Goal: Connect with others: Connect with others

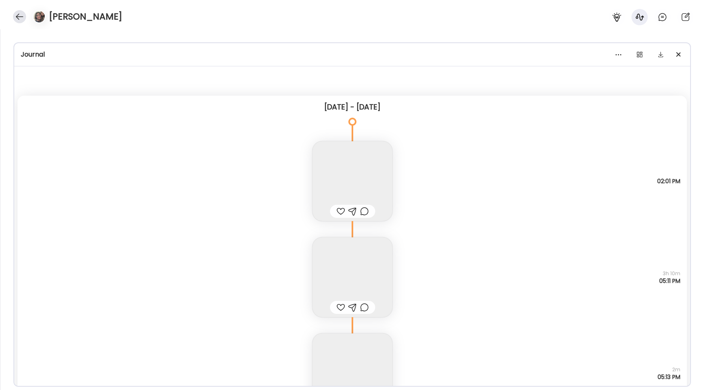
scroll to position [14177, 0]
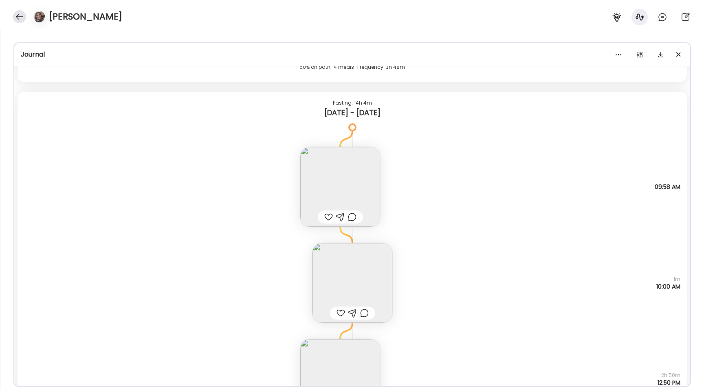
click at [20, 16] on div at bounding box center [19, 16] width 13 height 13
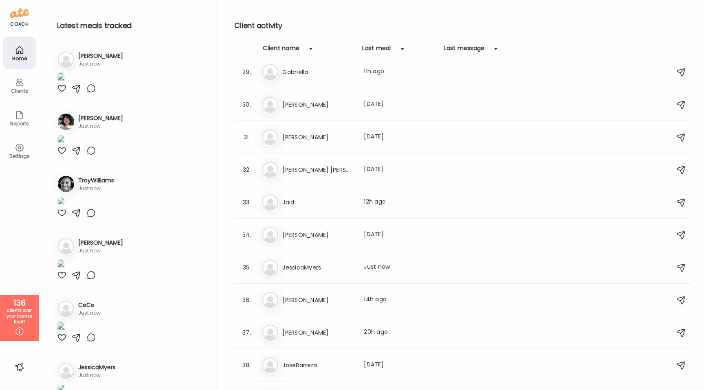
scroll to position [894, 0]
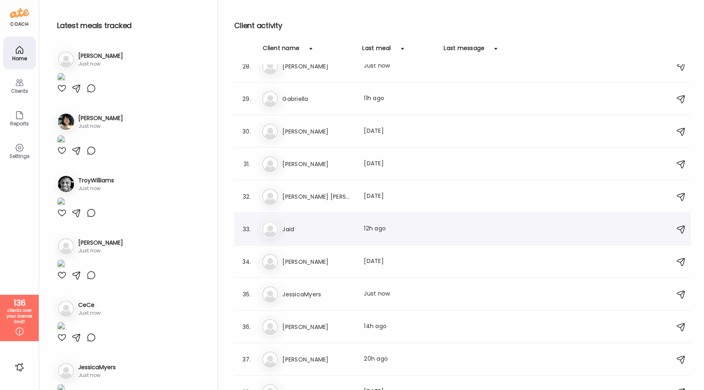
click at [325, 224] on h3 "Jaid" at bounding box center [318, 229] width 72 height 10
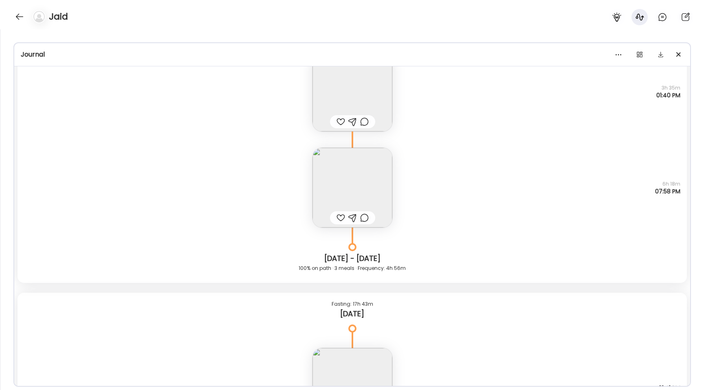
scroll to position [8783, 0]
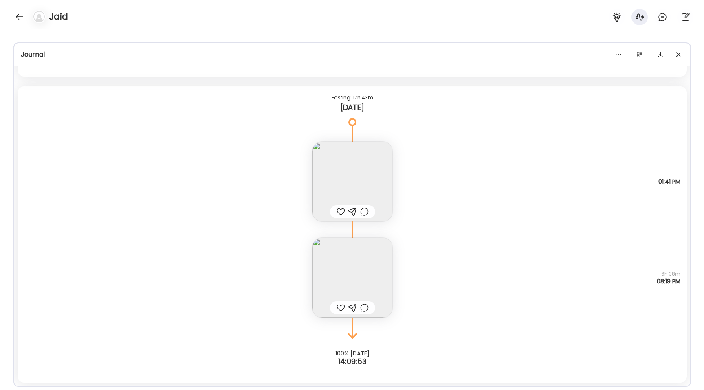
click at [347, 279] on img at bounding box center [352, 278] width 80 height 80
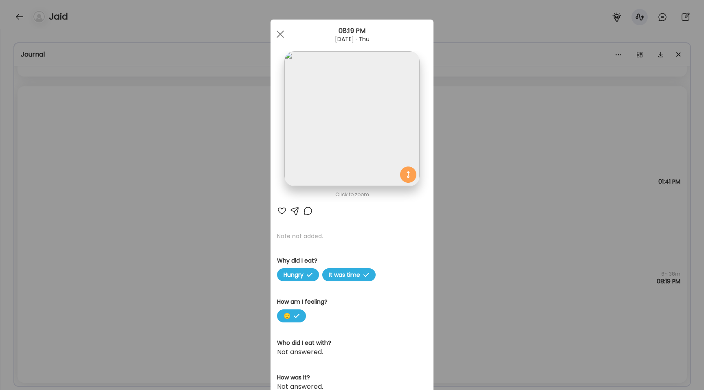
click at [341, 101] on img at bounding box center [351, 118] width 135 height 135
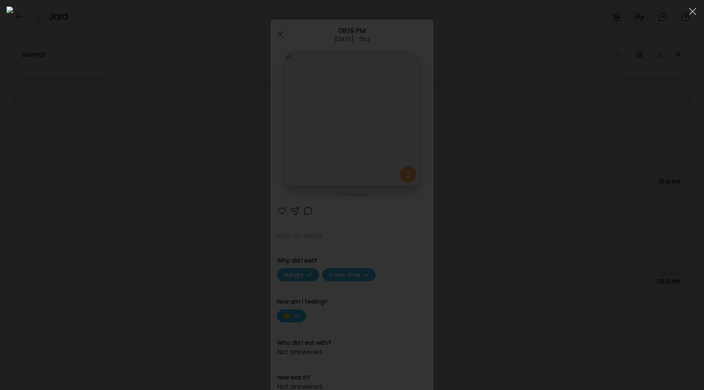
click at [91, 183] on div at bounding box center [352, 195] width 691 height 377
click at [91, 183] on div "Ate Coach Dashboard Wahoo! It’s official Take a moment to set up your Coach Pro…" at bounding box center [352, 195] width 704 height 390
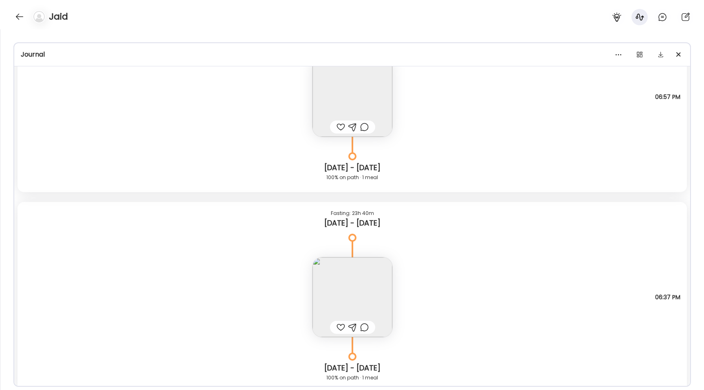
scroll to position [7172, 0]
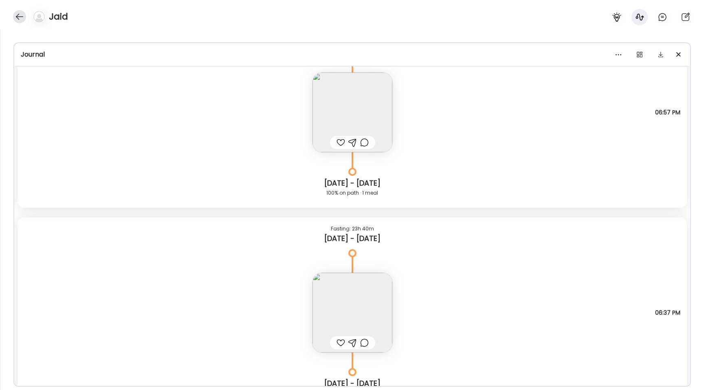
click at [20, 13] on div at bounding box center [19, 16] width 13 height 13
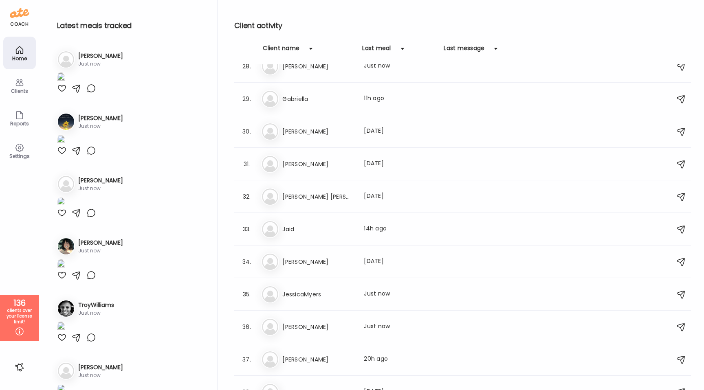
click at [65, 84] on img at bounding box center [61, 78] width 8 height 11
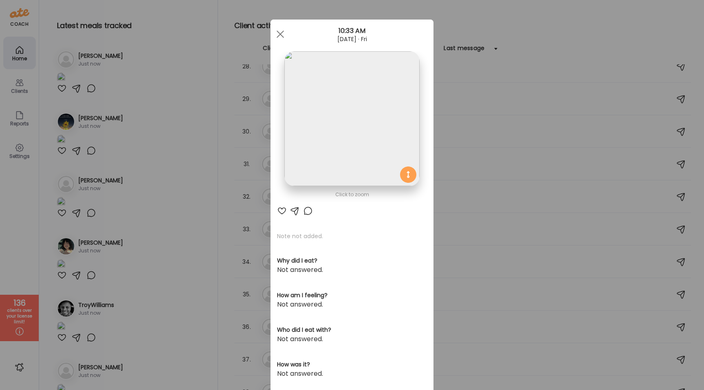
click at [284, 127] on img at bounding box center [351, 118] width 135 height 135
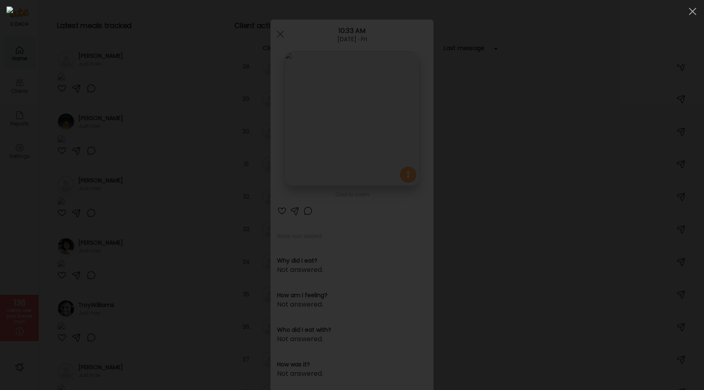
click at [80, 167] on div at bounding box center [352, 195] width 691 height 377
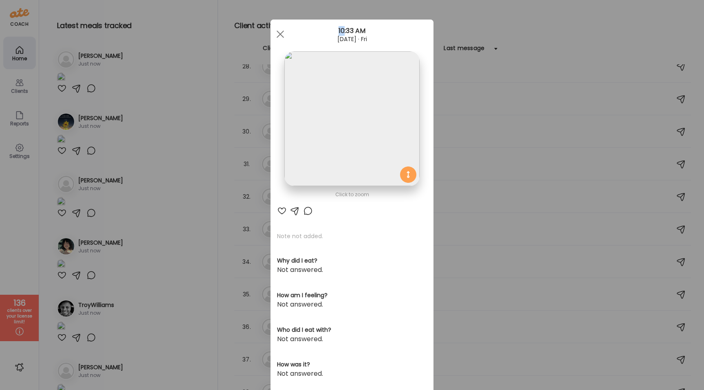
click at [80, 167] on div "Ate Coach Dashboard Wahoo! It’s official Take a moment to set up your Coach Pro…" at bounding box center [352, 195] width 704 height 390
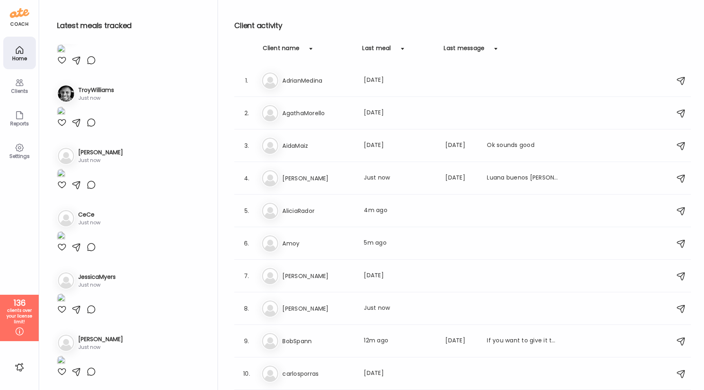
scroll to position [221, 0]
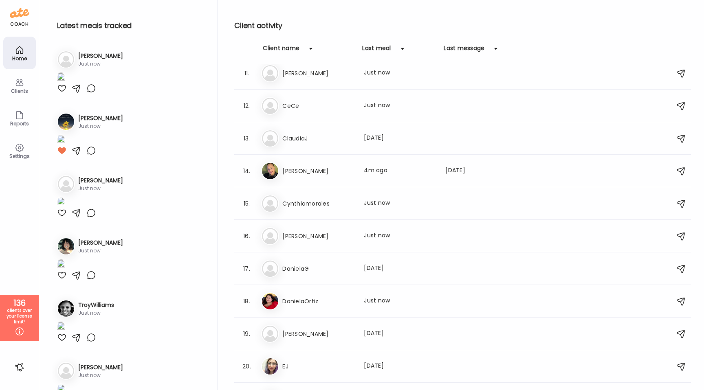
scroll to position [328, 0]
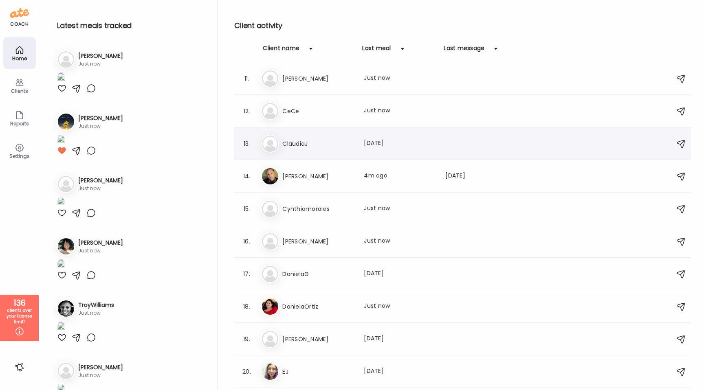
click at [325, 137] on div "Cl ClaudiaJ Last meal: [DATE]" at bounding box center [463, 144] width 405 height 18
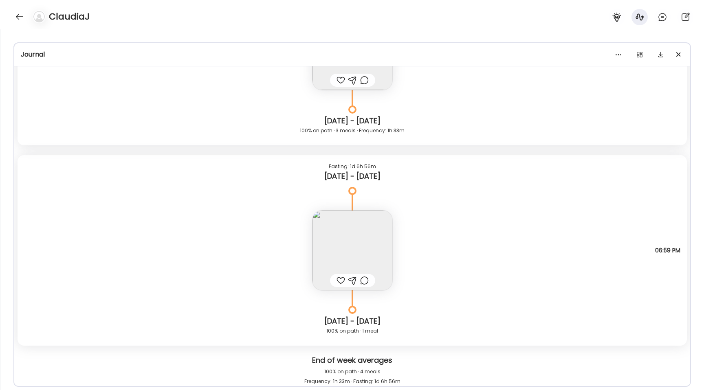
scroll to position [4713, 0]
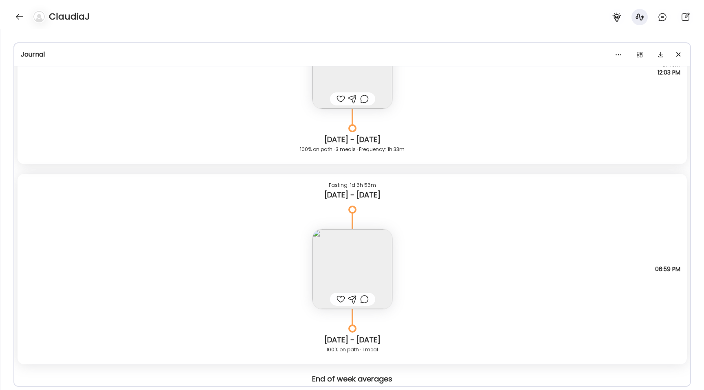
click at [331, 262] on img at bounding box center [352, 269] width 80 height 80
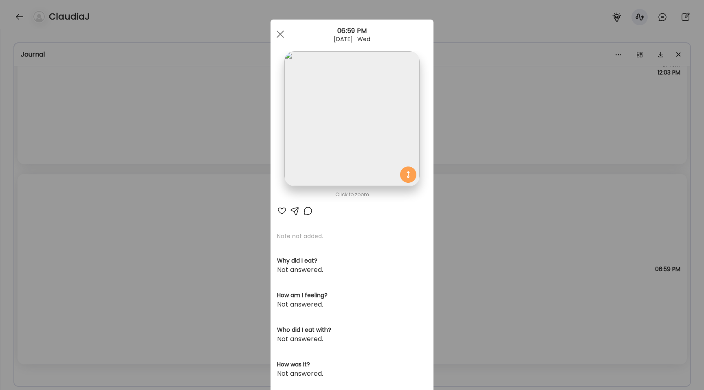
click at [342, 143] on img at bounding box center [351, 118] width 135 height 135
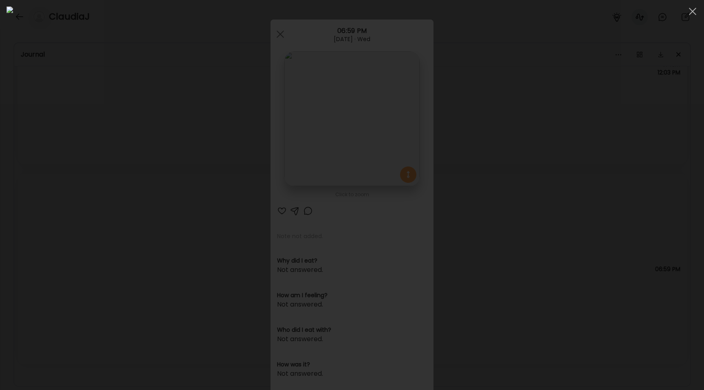
click at [102, 176] on div at bounding box center [352, 195] width 691 height 377
click at [102, 176] on div "Ate Coach Dashboard Wahoo! It’s official Take a moment to set up your Coach Pro…" at bounding box center [352, 195] width 704 height 390
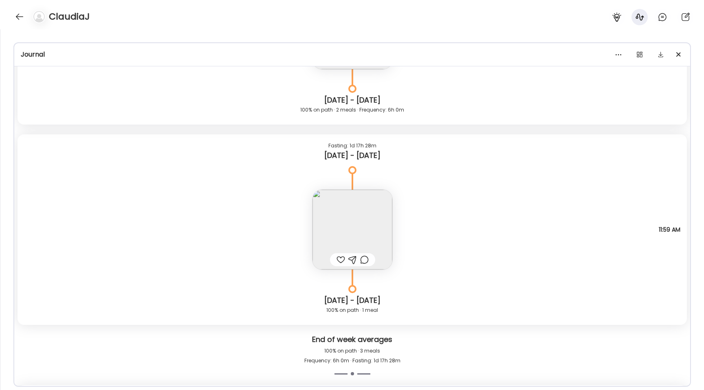
scroll to position [4102, 0]
